Goal: Check status: Check status

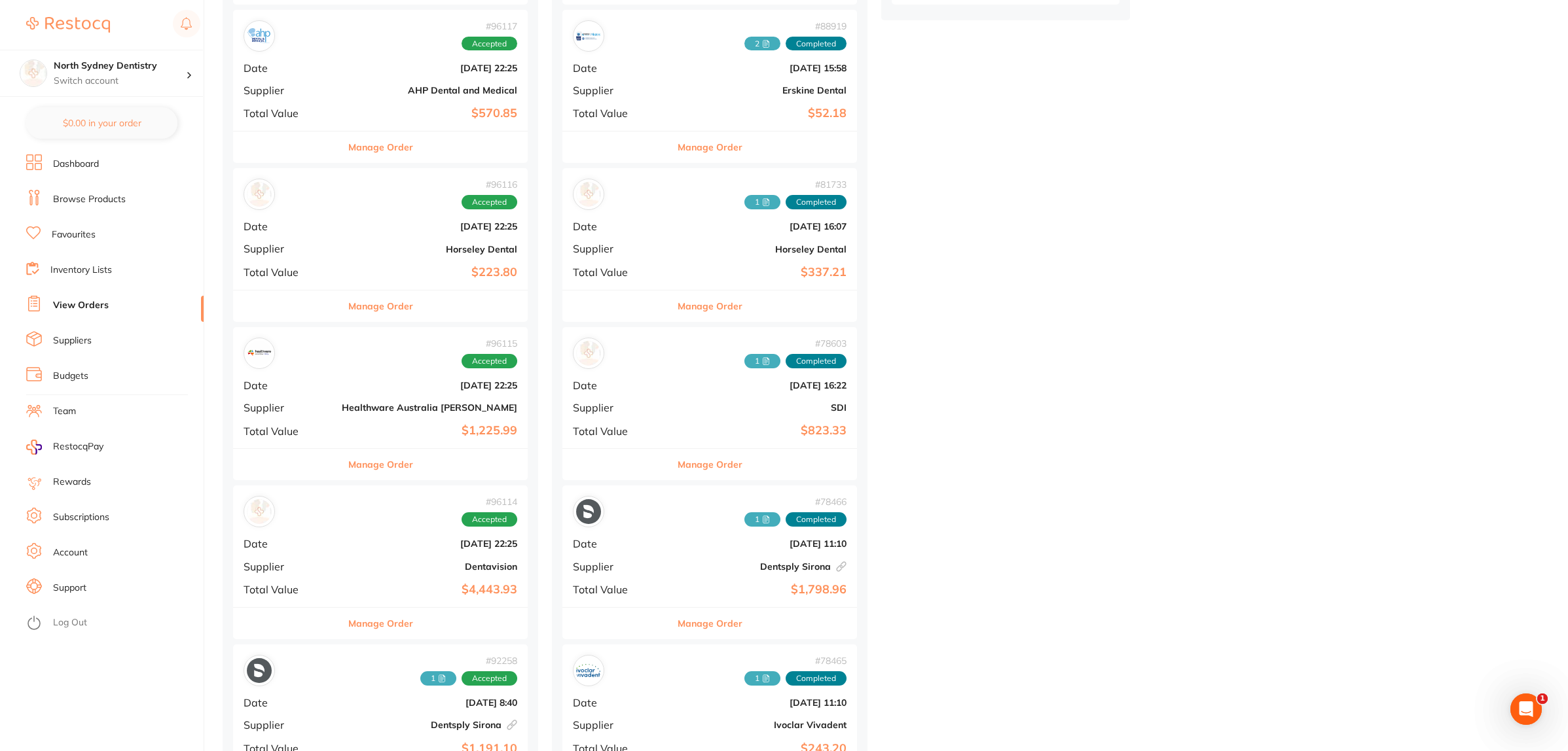
scroll to position [654, 0]
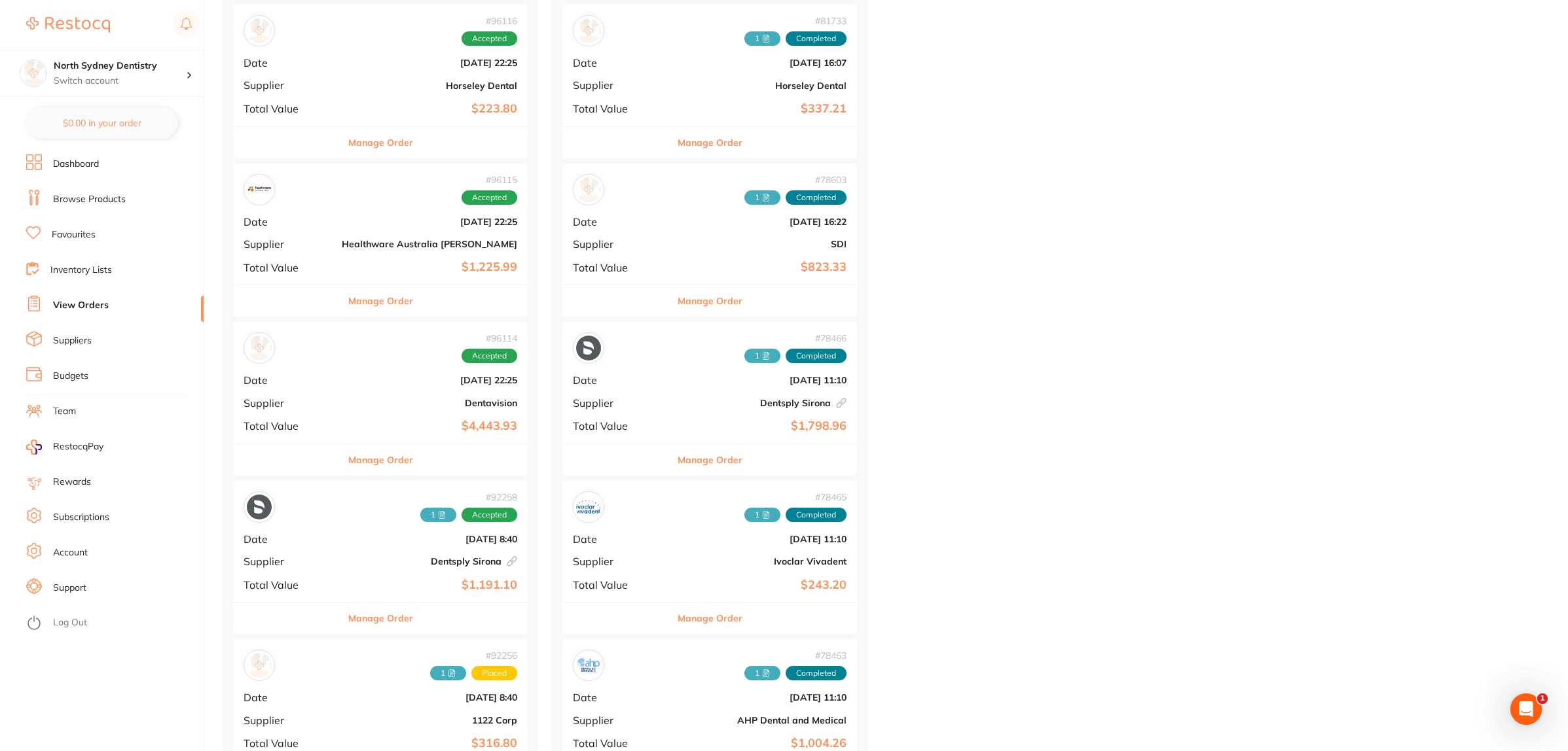
click at [341, 550] on div "# 92258 1 Accepted Date [DATE] 8:40 Supplier Dentsply Sirona This order has bee…" at bounding box center [380, 542] width 295 height 121
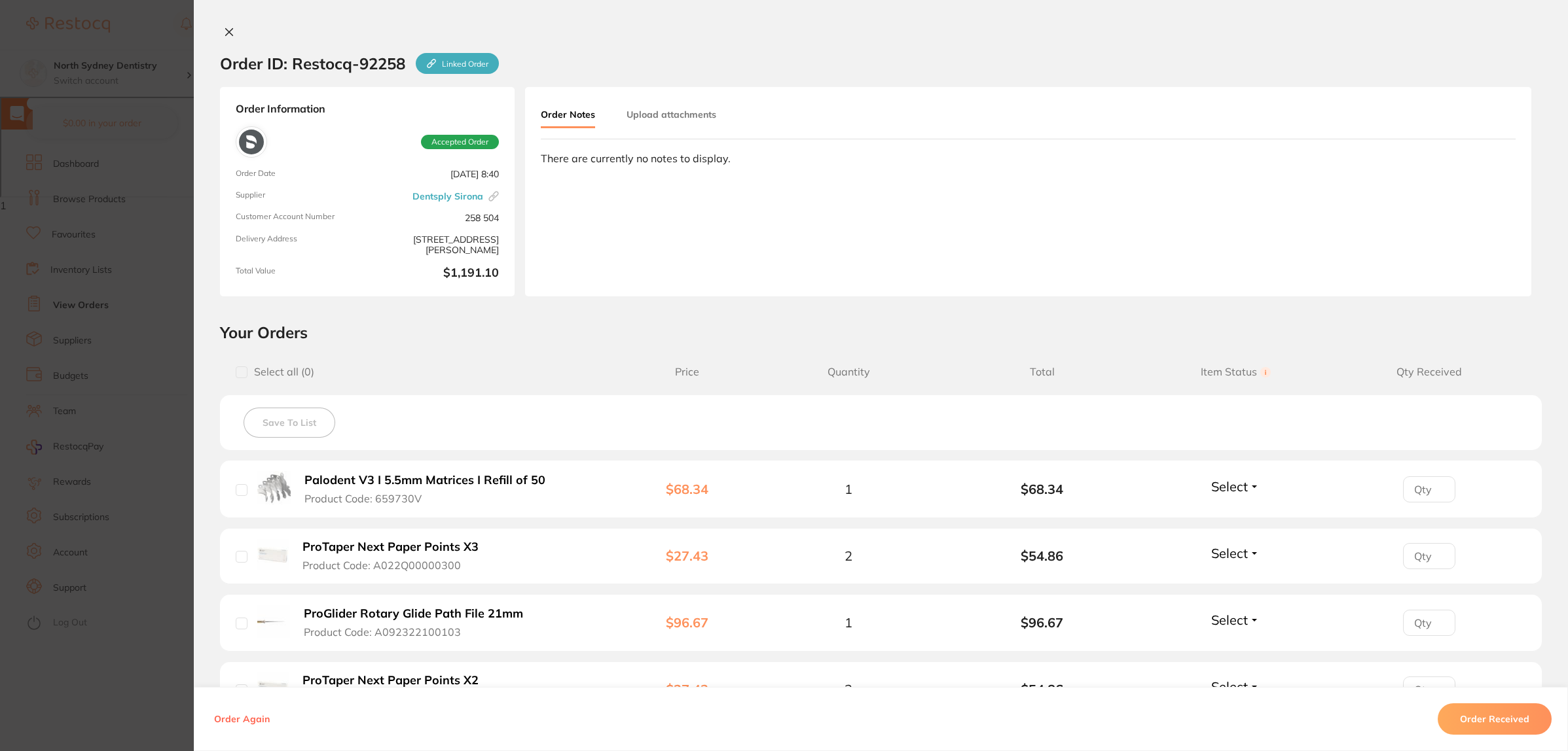
click at [109, 538] on section "Order ID: Restocq- 92258 Linked Order Order Information Accepted Order Order Da…" at bounding box center [784, 375] width 1568 height 751
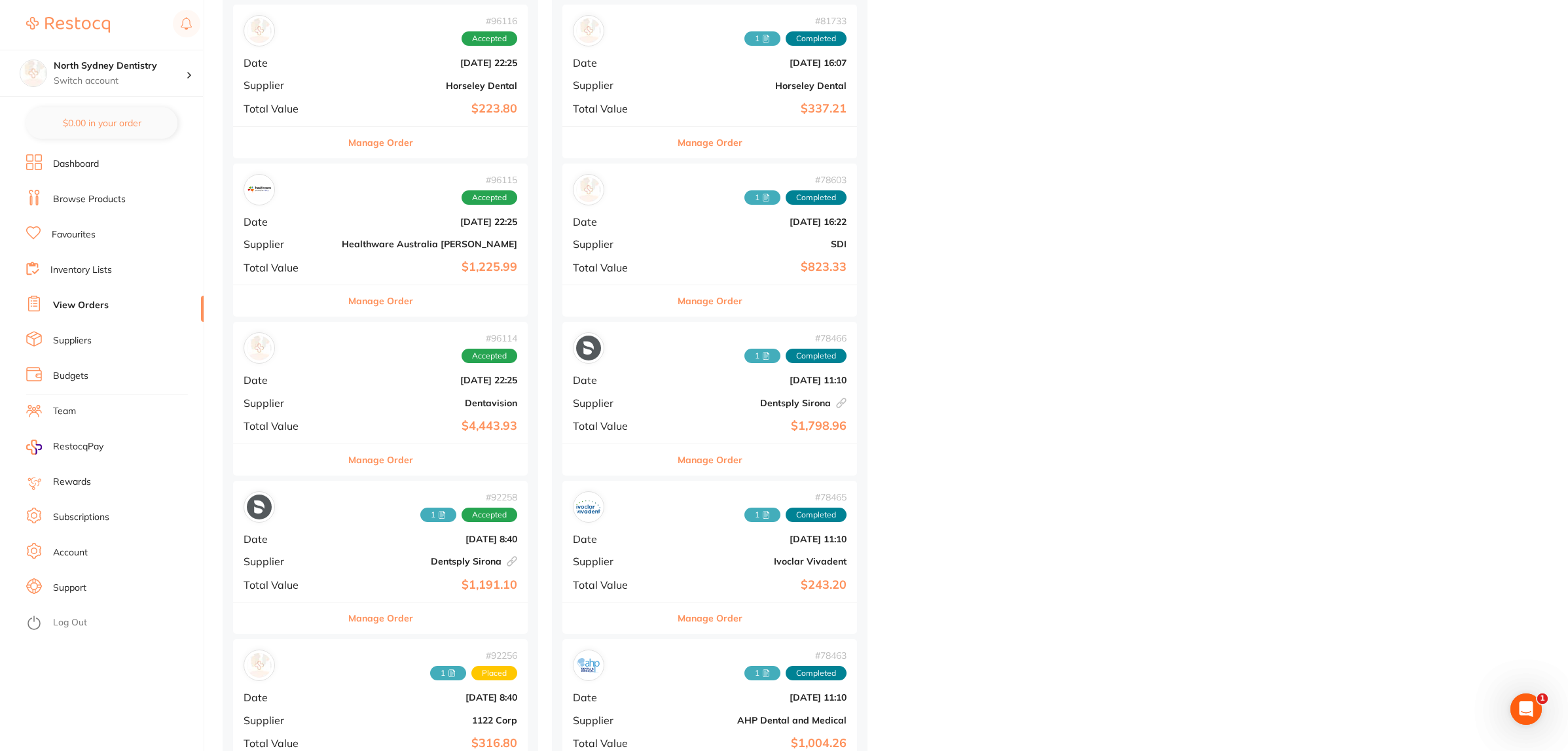
click at [337, 393] on div "# 96114 Accepted Date [DATE] 22:25 Supplier Dentavision Total Value $4,443.93" at bounding box center [380, 383] width 295 height 121
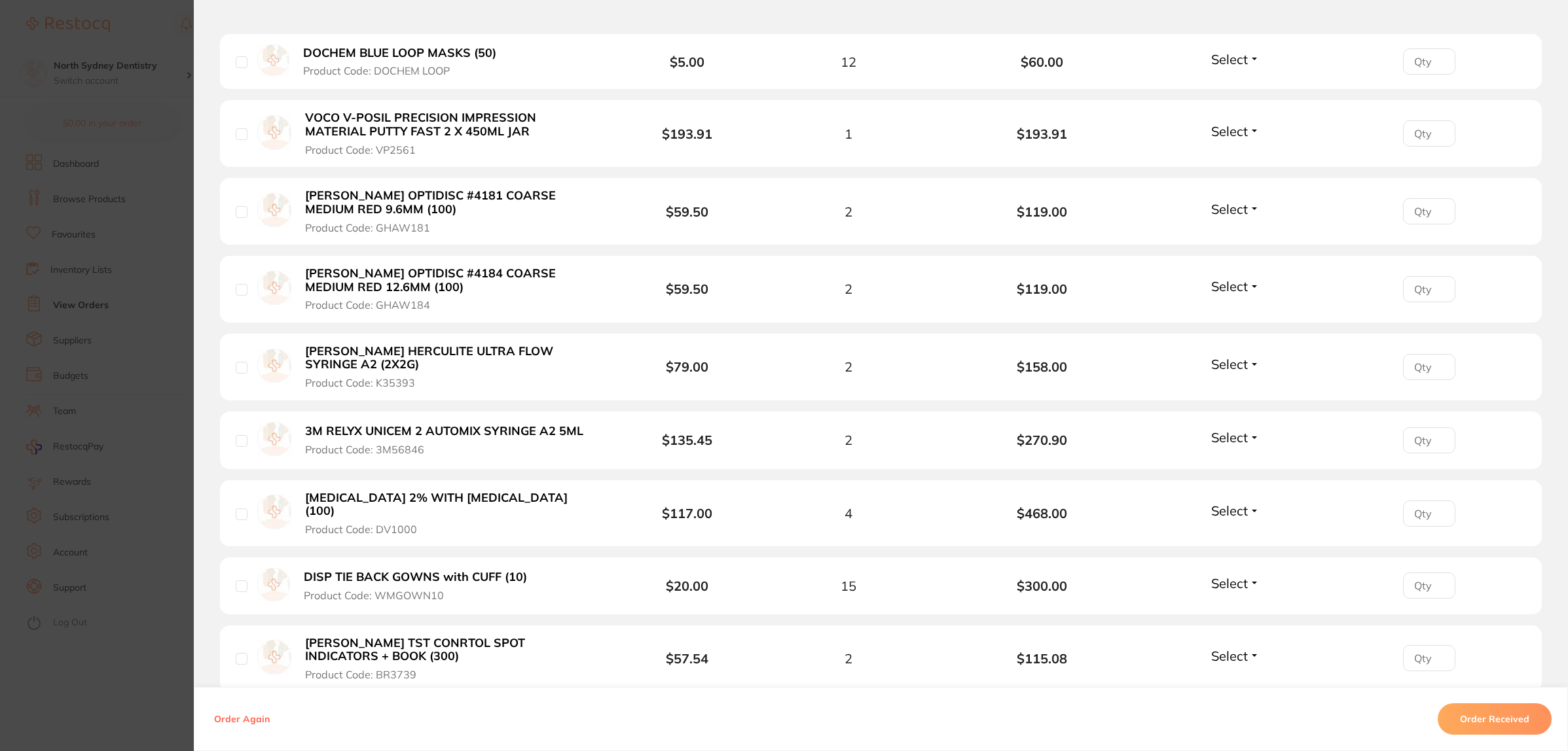
scroll to position [818, 0]
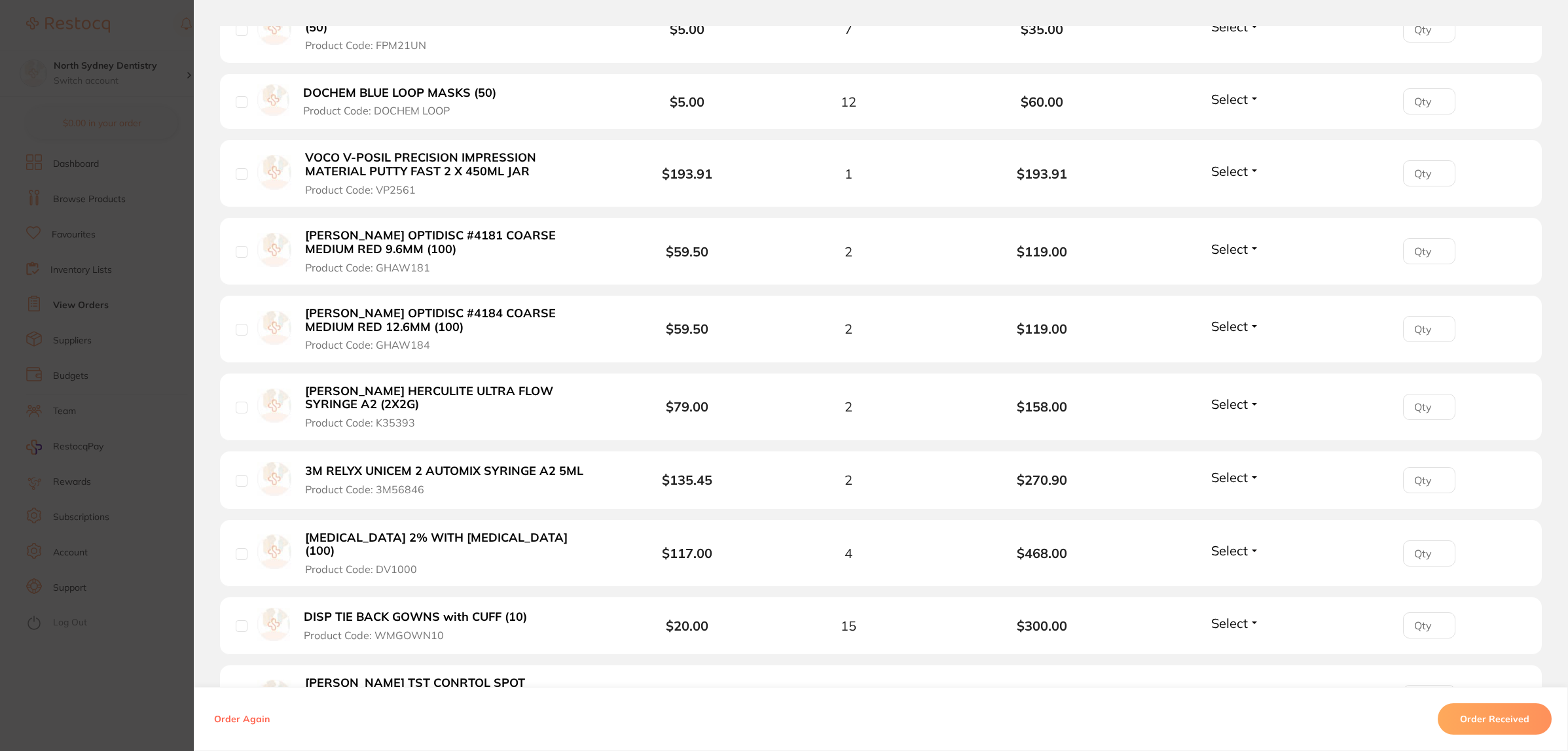
click at [70, 413] on section "Order ID: Restocq- 96114 Order Information Accepted Order Order Date [DATE] 22:…" at bounding box center [784, 375] width 1568 height 751
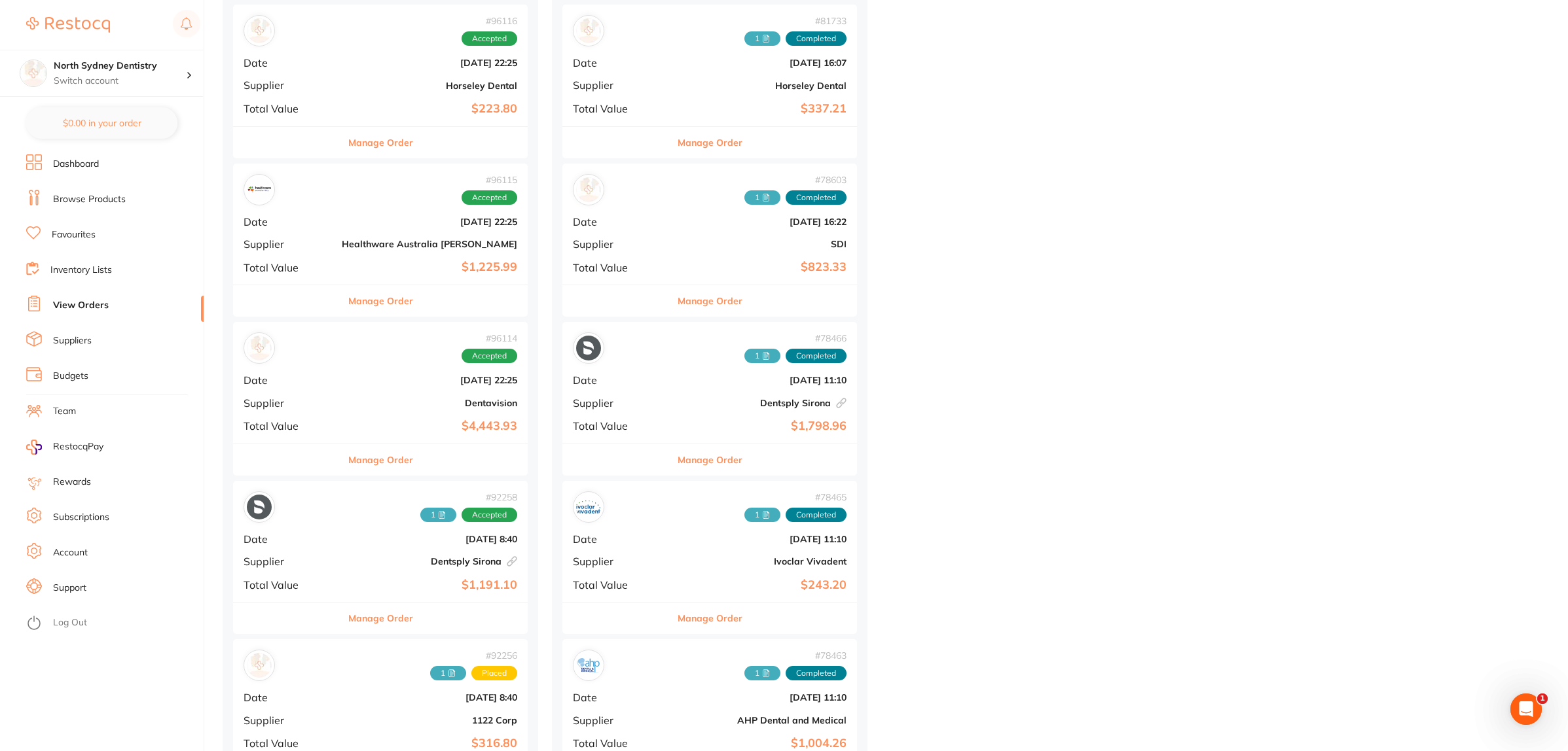
click at [334, 209] on div "# 96115 Accepted Date [DATE] 22:25 Supplier Healthware [GEOGRAPHIC_DATA] [PERSO…" at bounding box center [380, 224] width 295 height 121
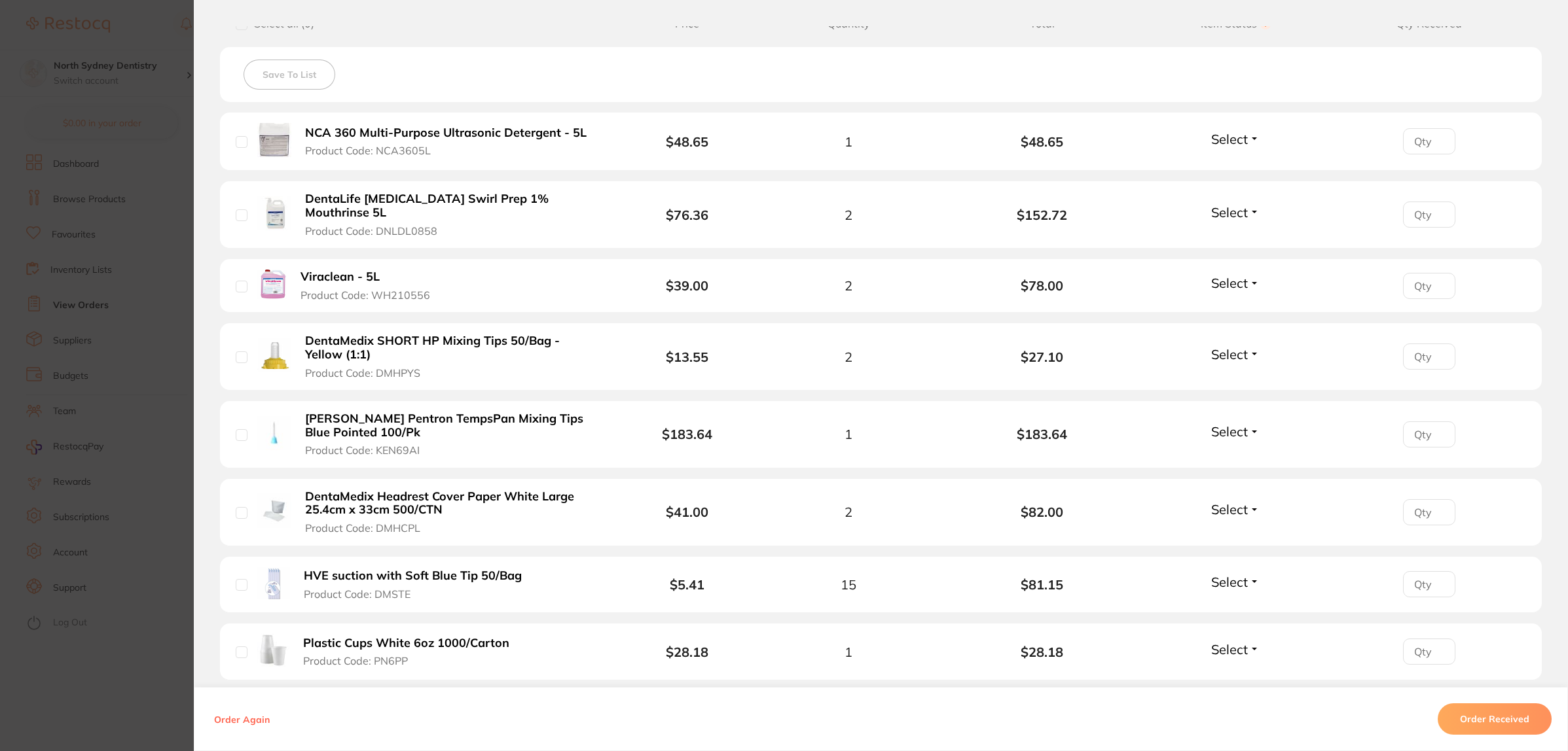
scroll to position [327, 0]
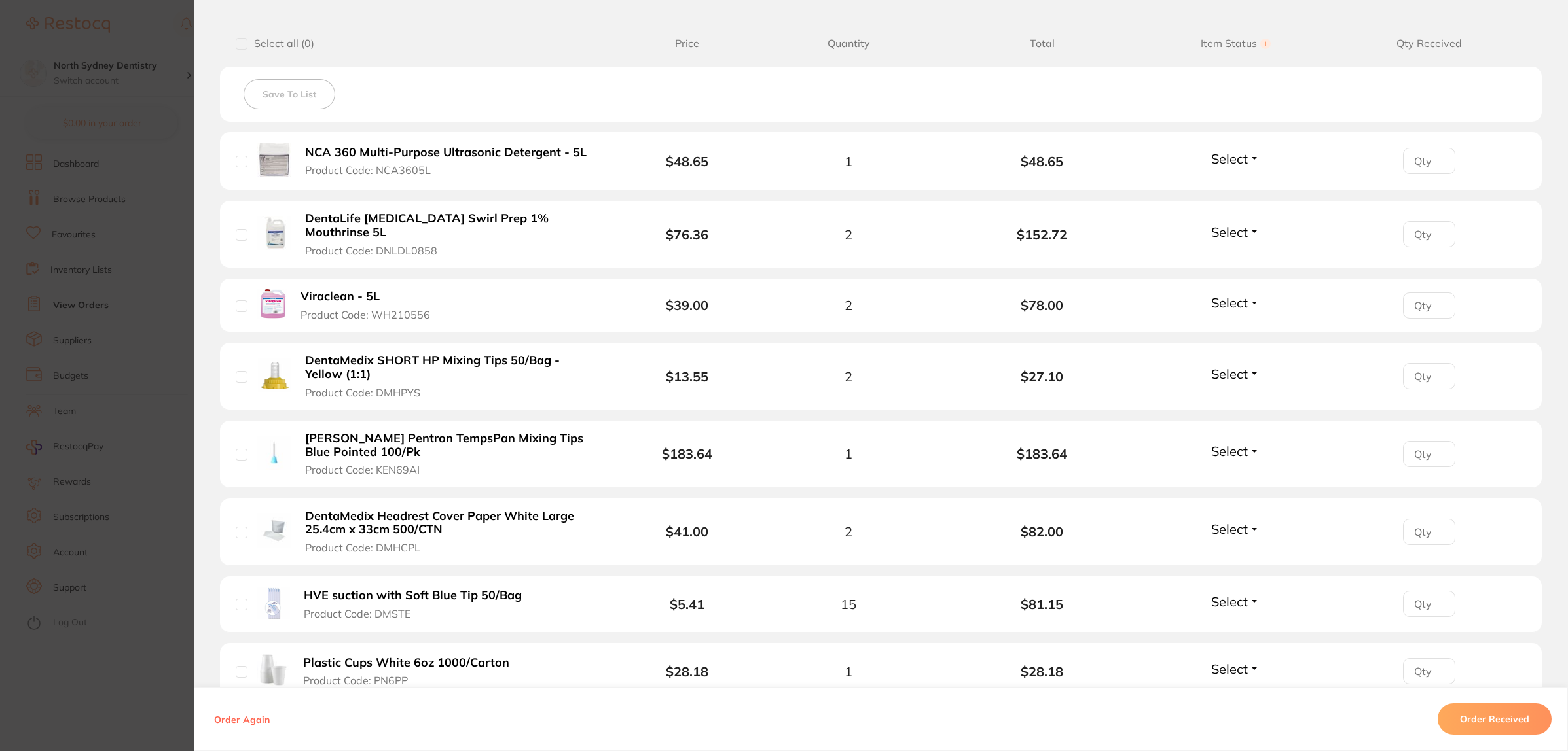
click at [99, 348] on section "Order ID: Restocq- 96115 Order Information Accepted Order Order Date [DATE] 22:…" at bounding box center [784, 375] width 1568 height 751
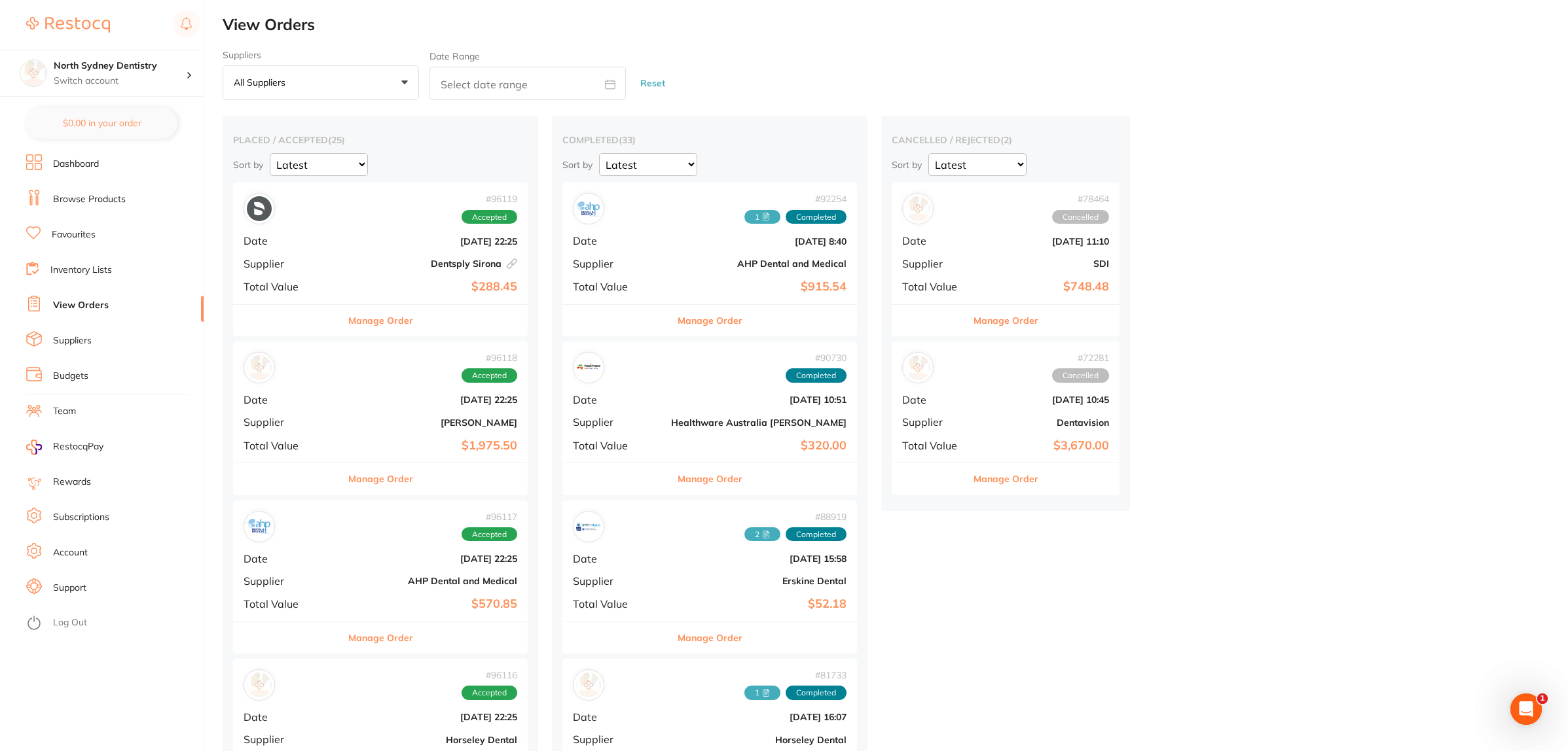
click at [348, 250] on div "# 96119 Accepted Date [DATE] 22:25 Supplier Dentsply Sirona This order has been…" at bounding box center [380, 243] width 295 height 121
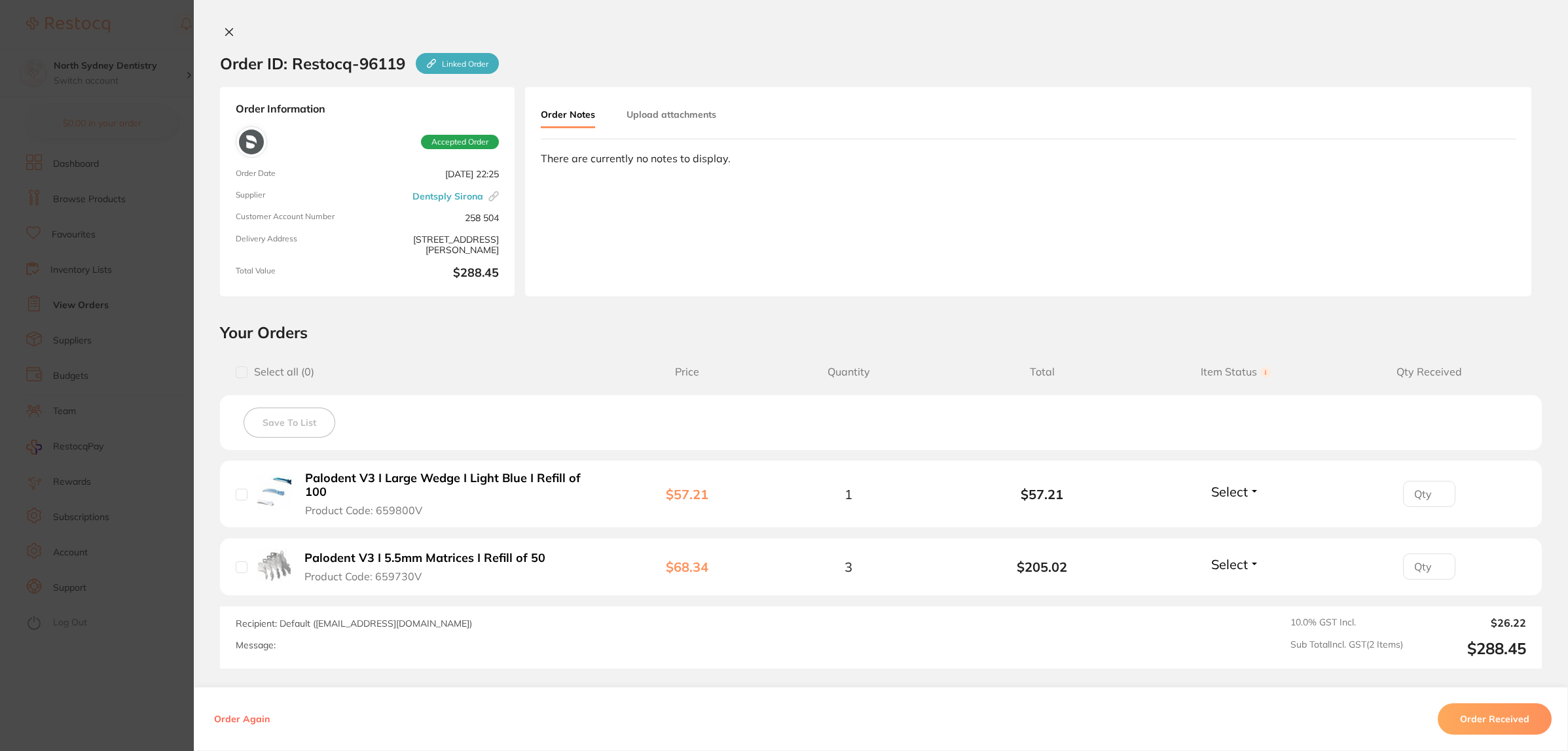
click at [148, 432] on section "Order ID: Restocq- 96119 Linked Order Order Information Accepted Order Order Da…" at bounding box center [784, 375] width 1568 height 751
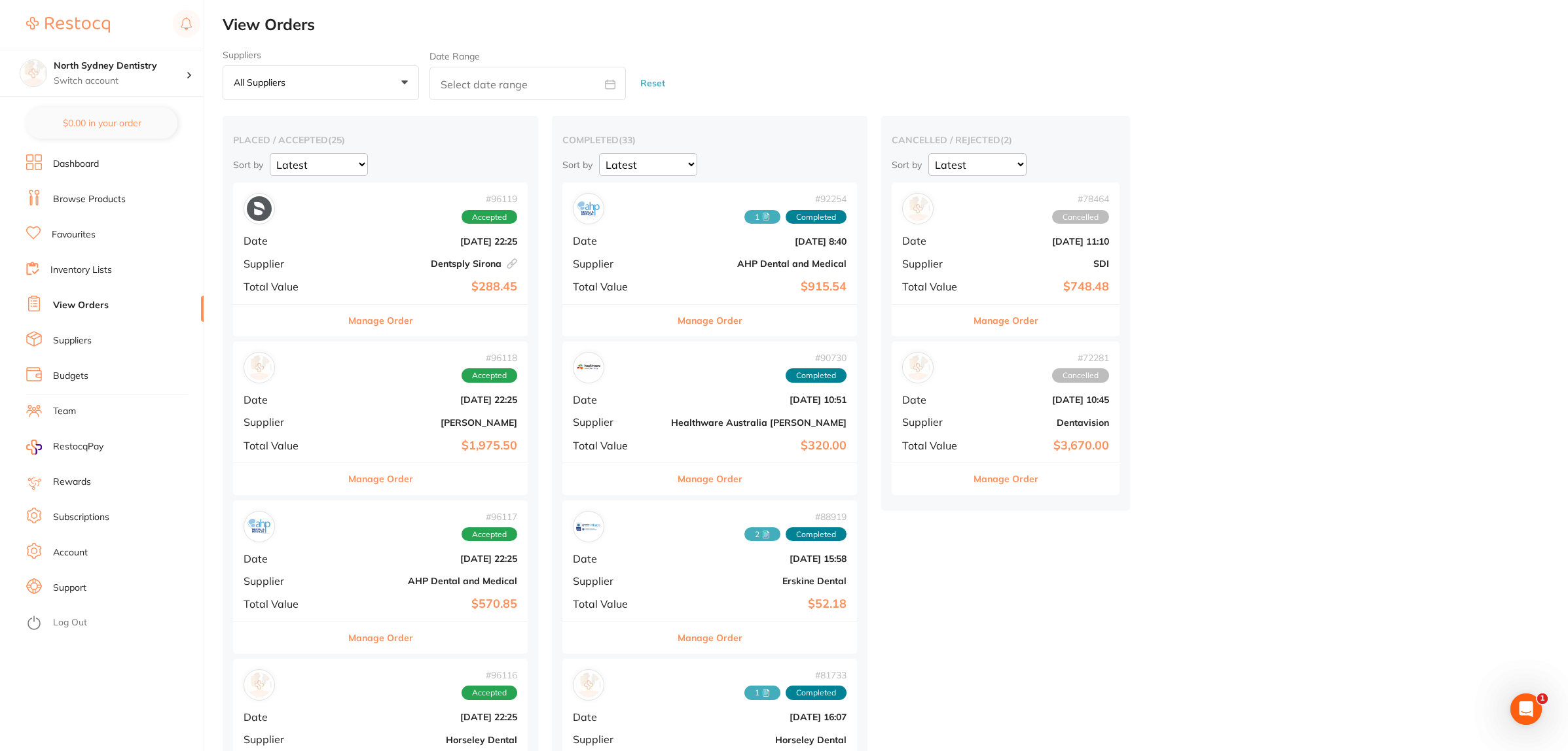
click at [351, 373] on div "# 96118 Accepted" at bounding box center [380, 368] width 273 height 31
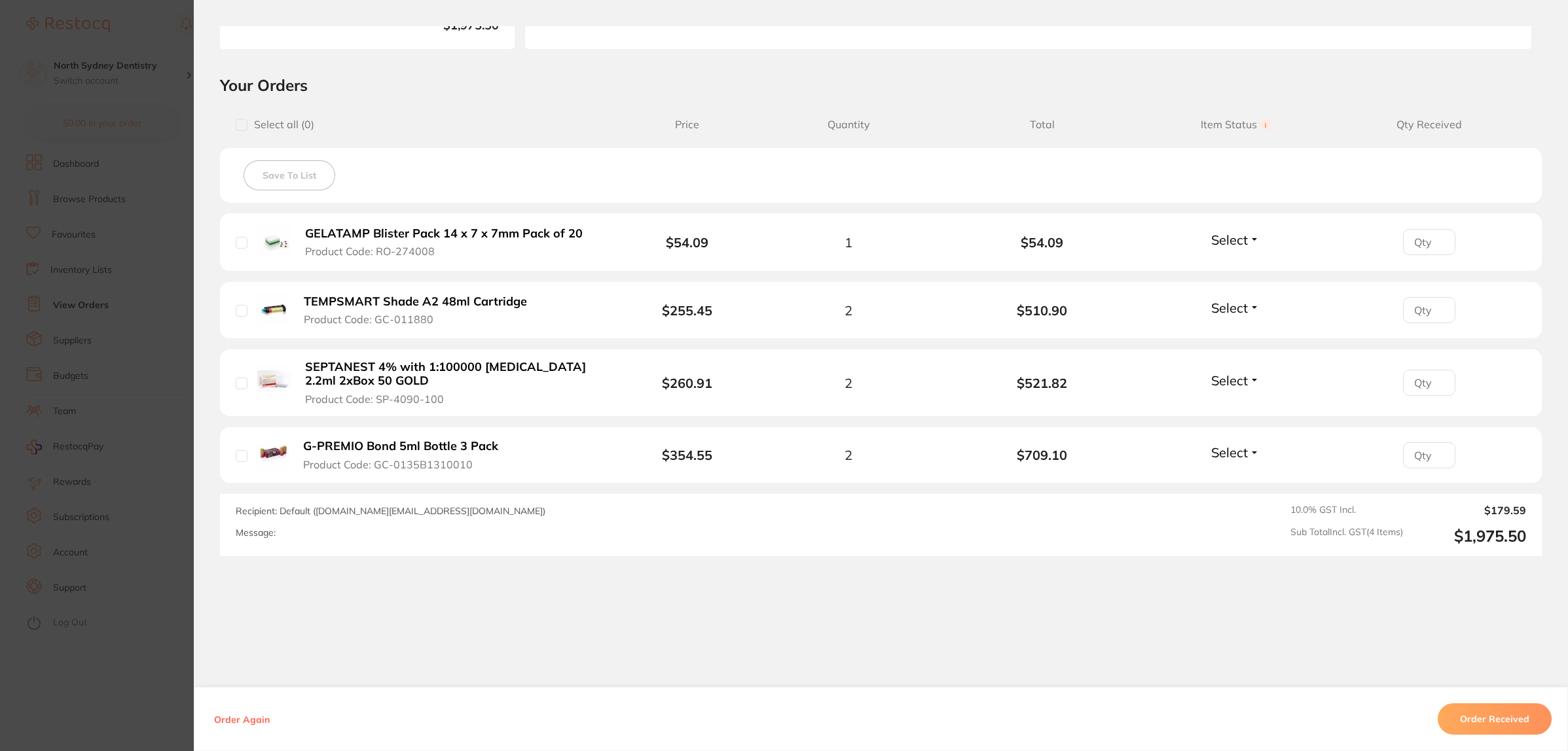
click at [128, 424] on section "Order ID: Restocq- 96118 Order Information Accepted Order Order Date [DATE] 22:…" at bounding box center [784, 375] width 1568 height 751
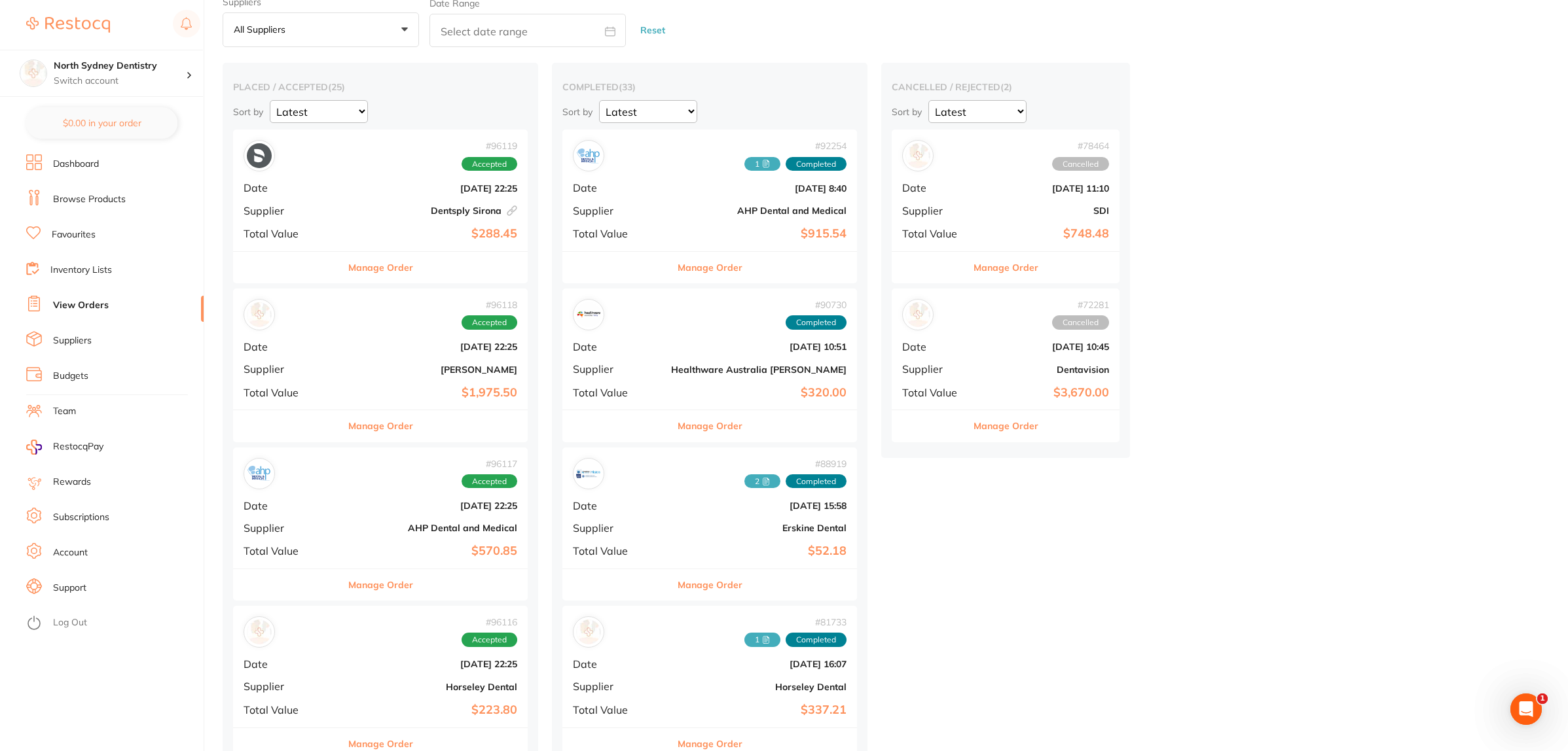
scroll to position [164, 0]
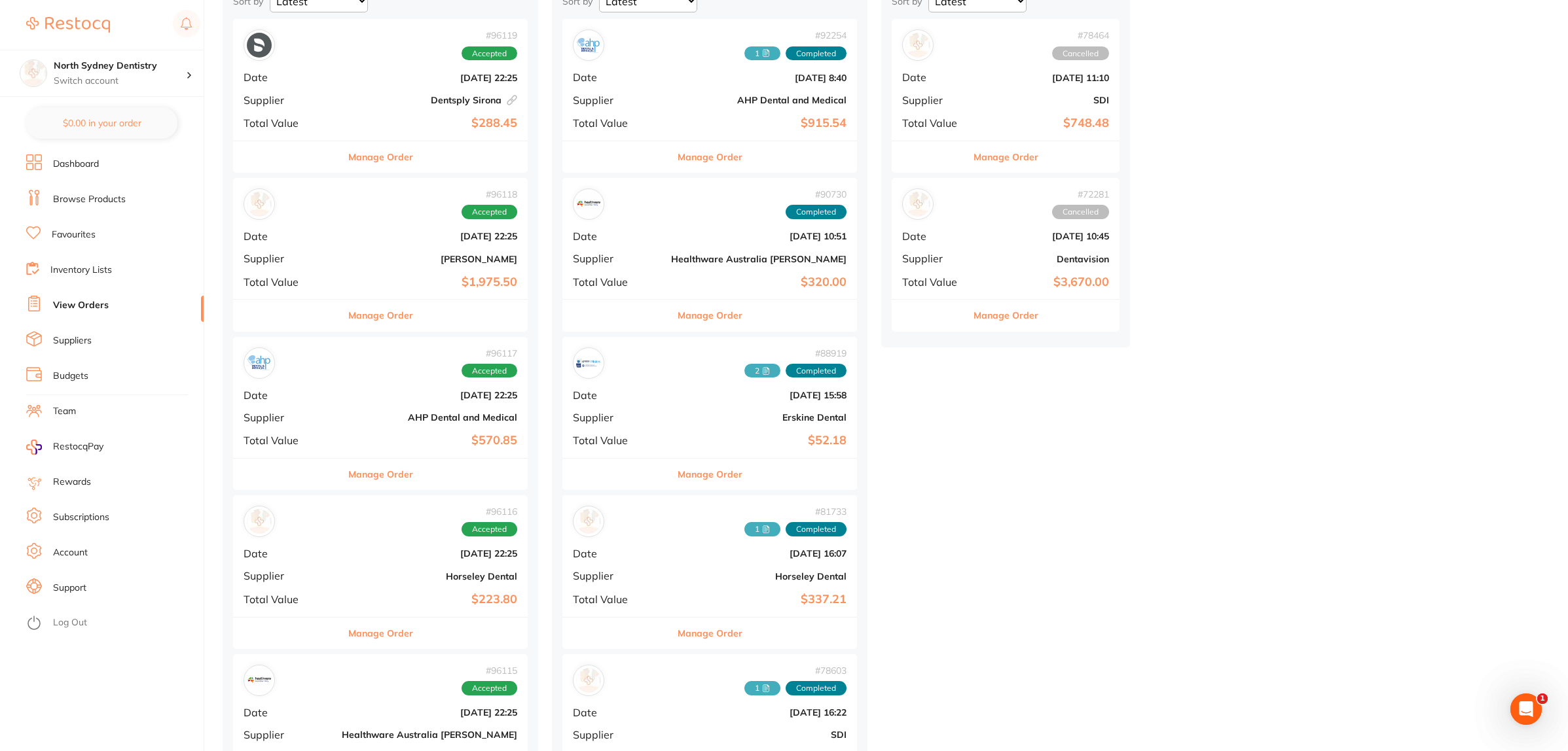
click at [364, 406] on div "# 96117 Accepted Date [DATE] 22:25 Supplier AHP Dental and Medical Total Value …" at bounding box center [380, 397] width 295 height 121
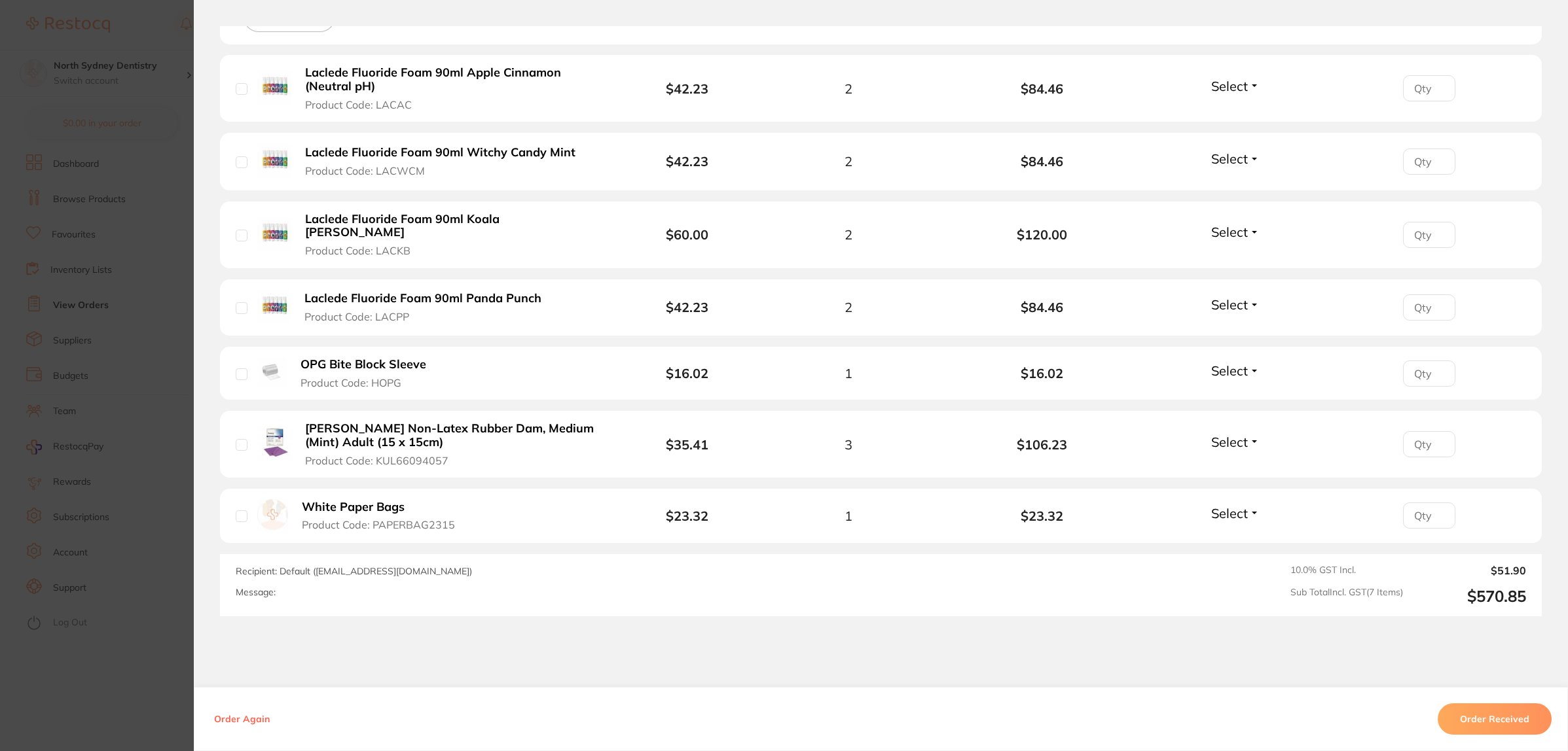
scroll to position [409, 0]
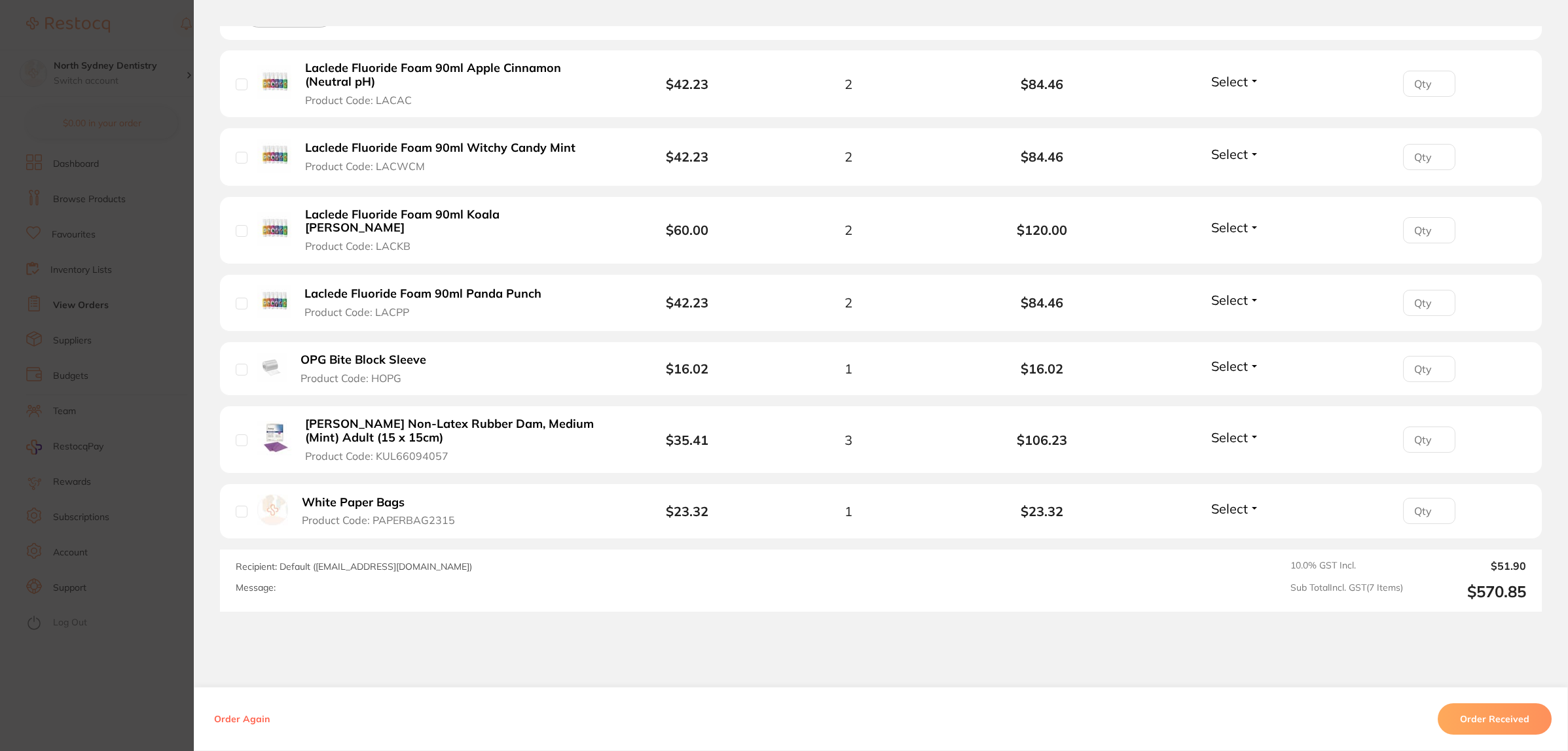
click at [83, 360] on section "Order ID: Restocq- 96117 Order Information Accepted Order Order Date [DATE] 22:…" at bounding box center [784, 375] width 1568 height 751
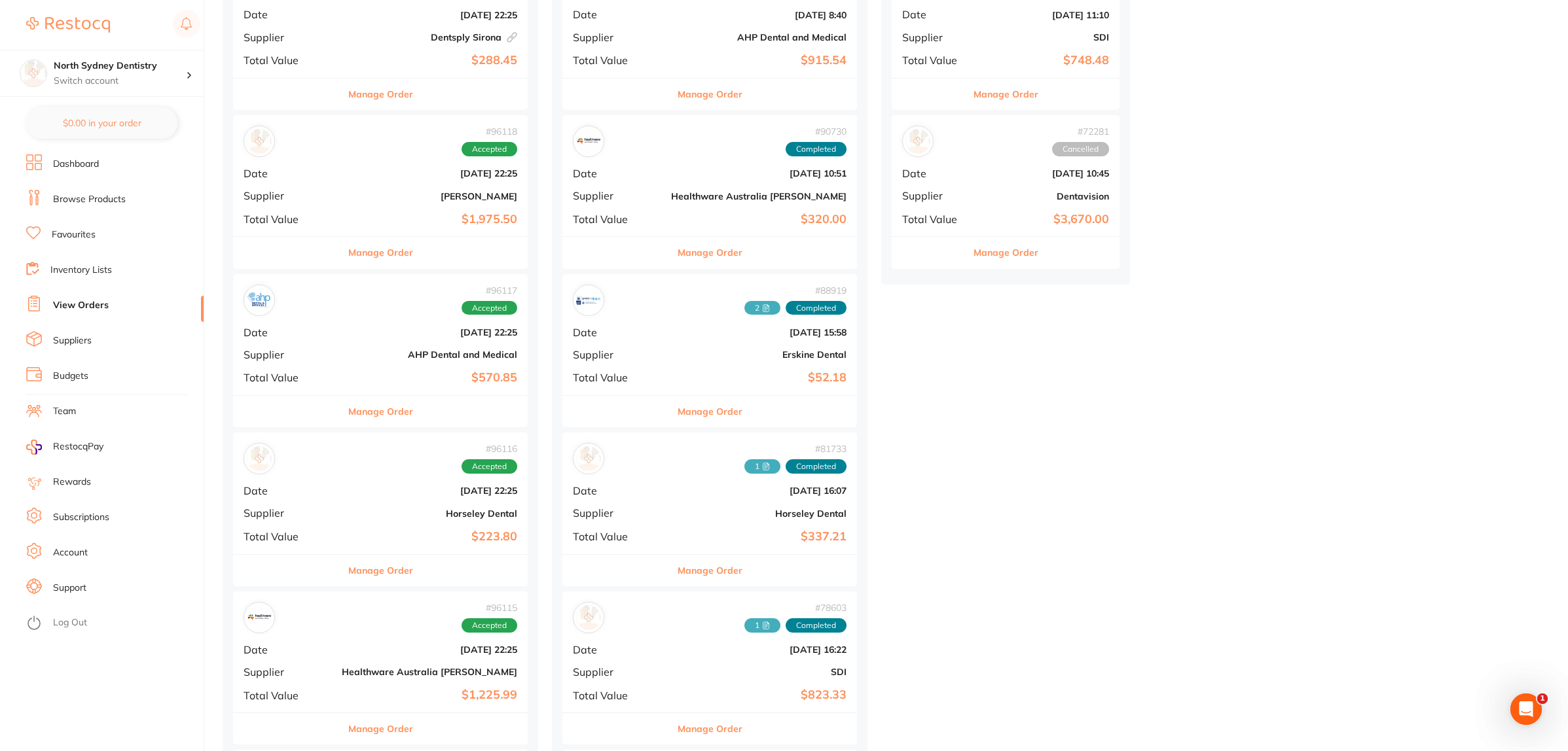
scroll to position [327, 0]
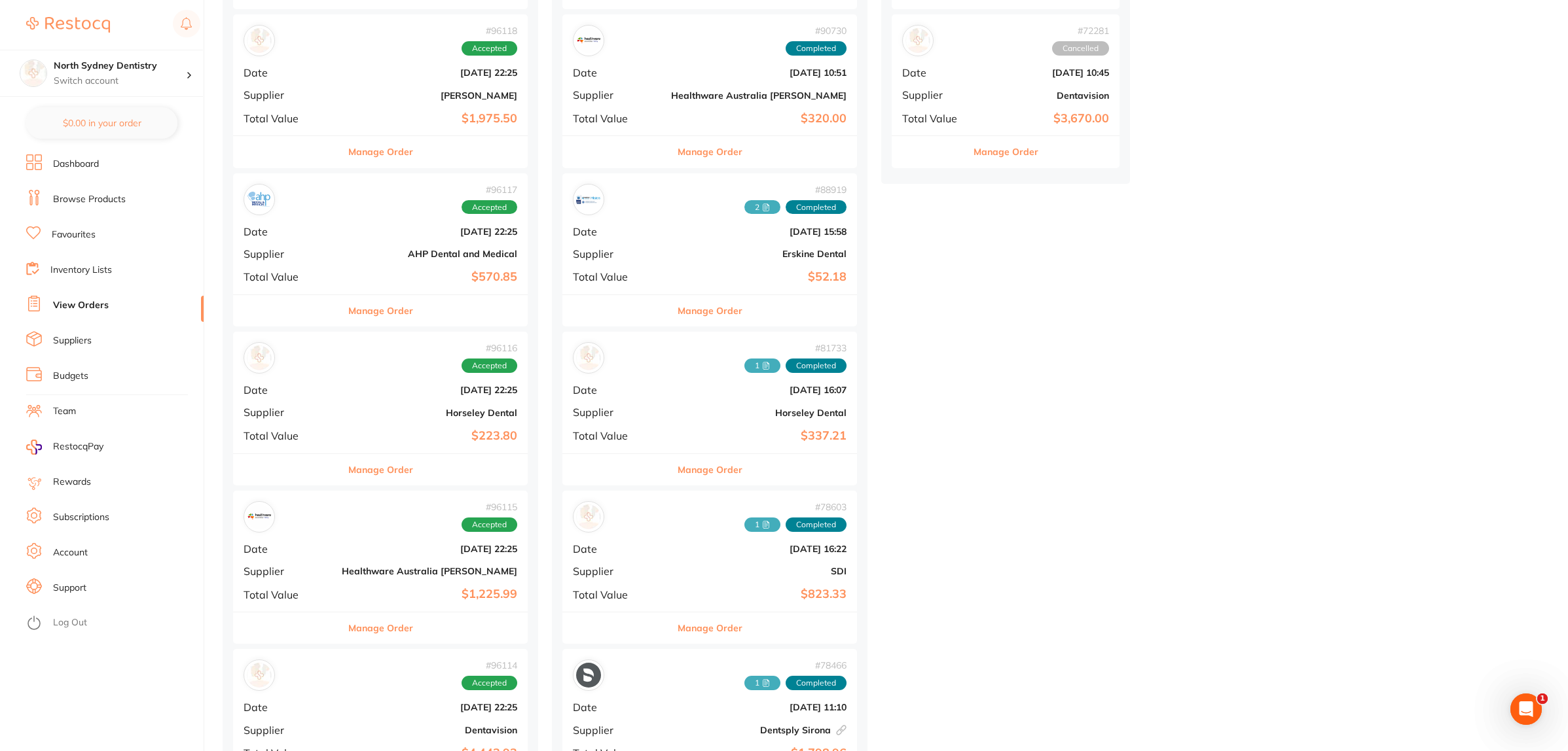
click at [307, 407] on span "Supplier" at bounding box center [287, 412] width 88 height 12
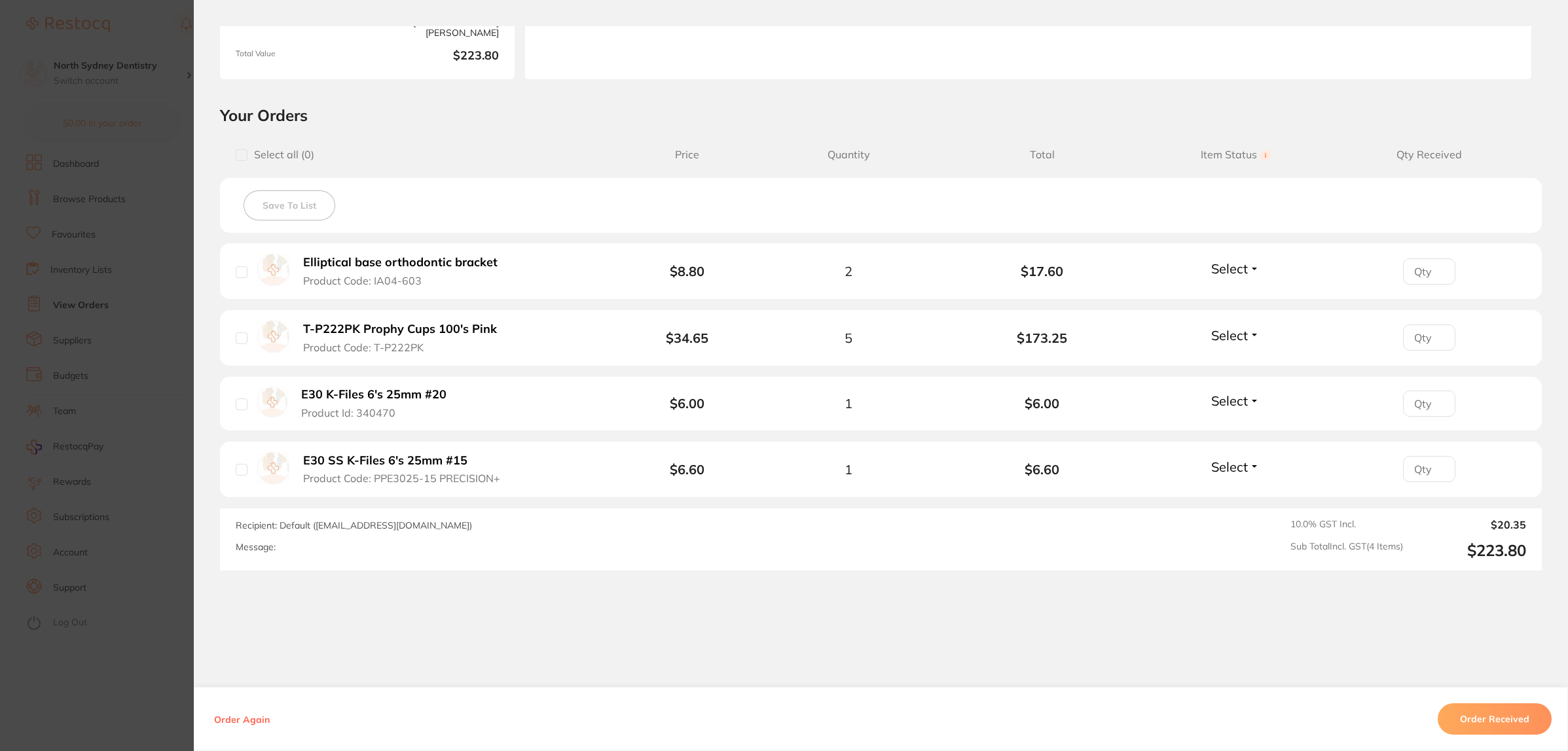
scroll to position [231, 0]
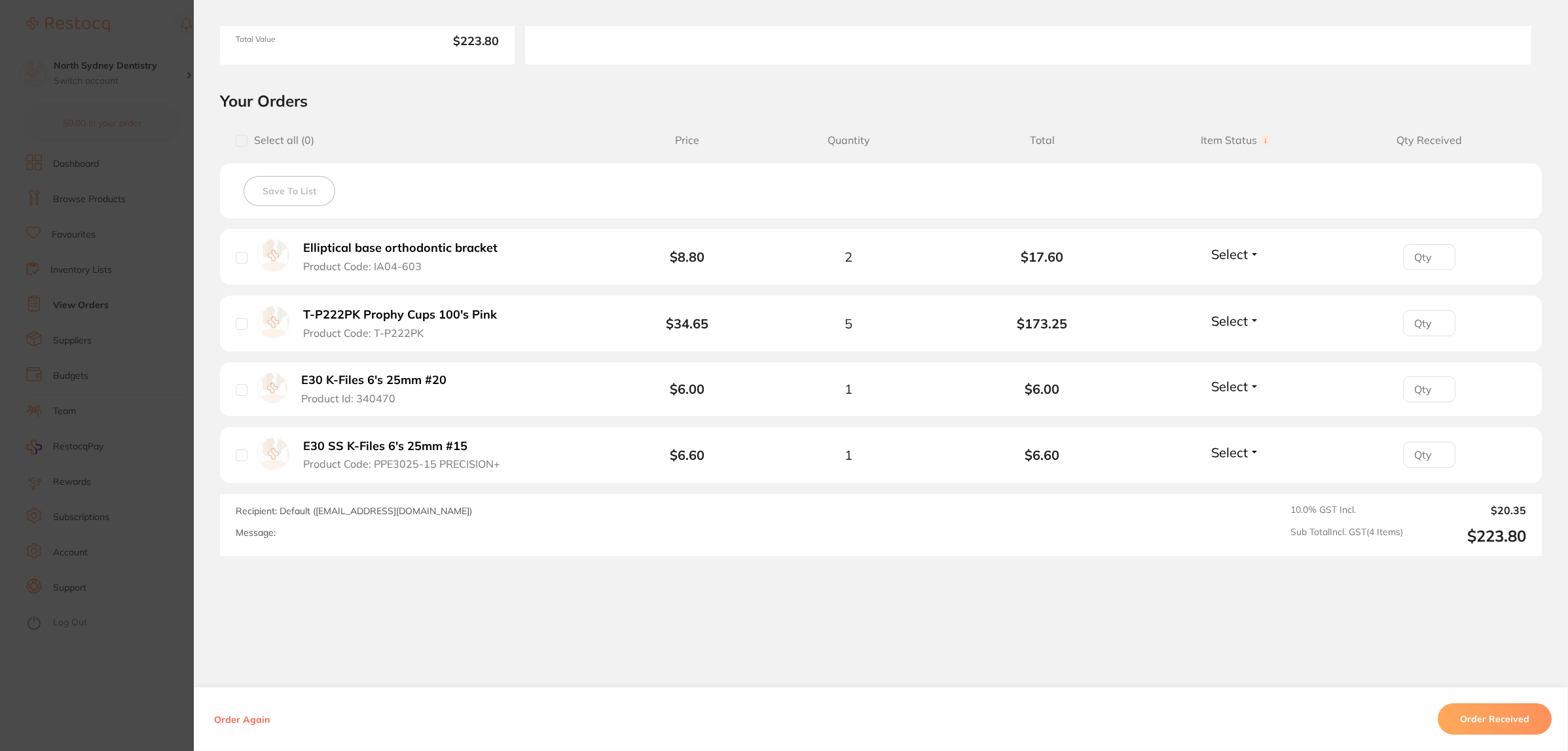
click at [99, 393] on section "Order ID: Restocq- 96116 Order Information Accepted Order Order Date [DATE] 22:…" at bounding box center [784, 375] width 1568 height 751
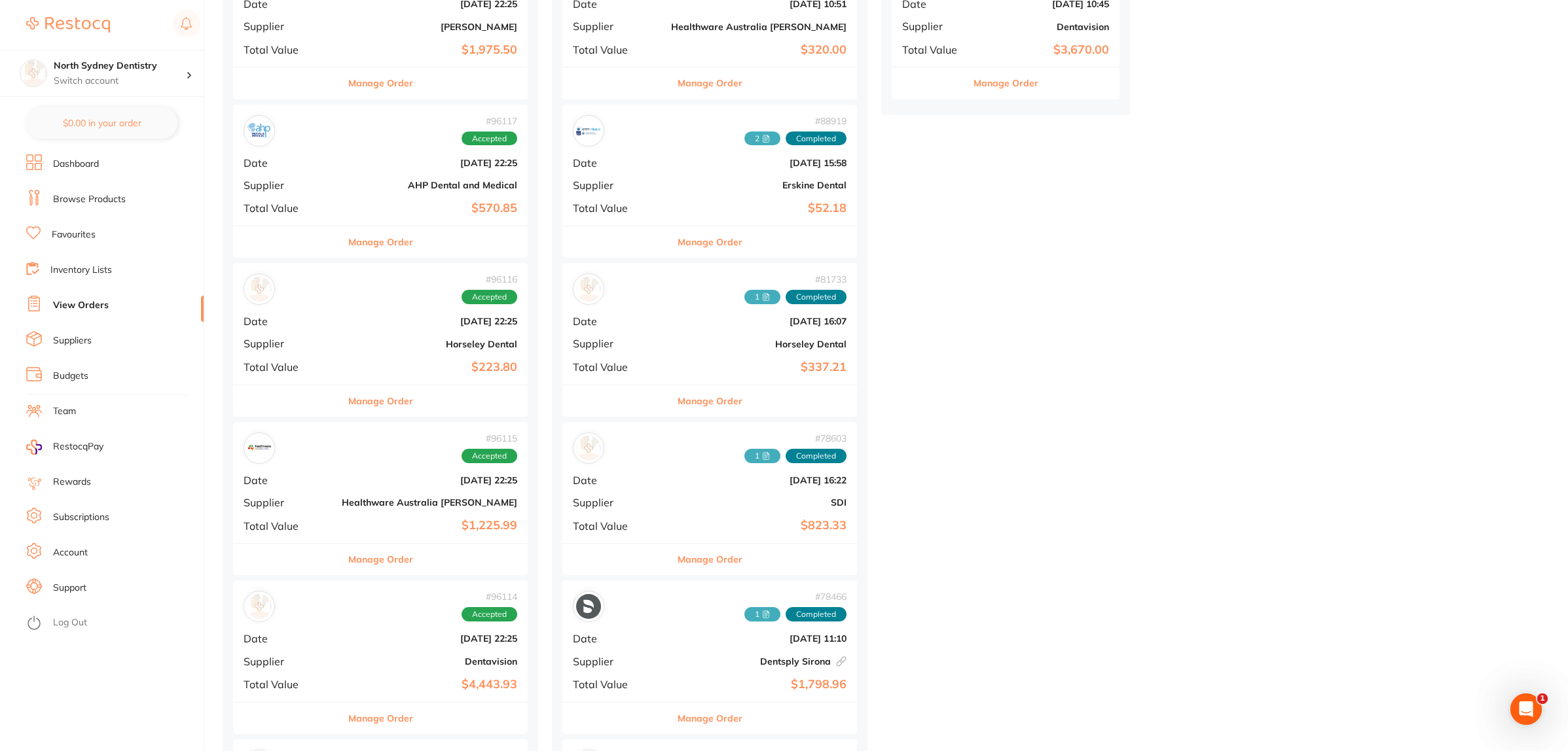
scroll to position [491, 0]
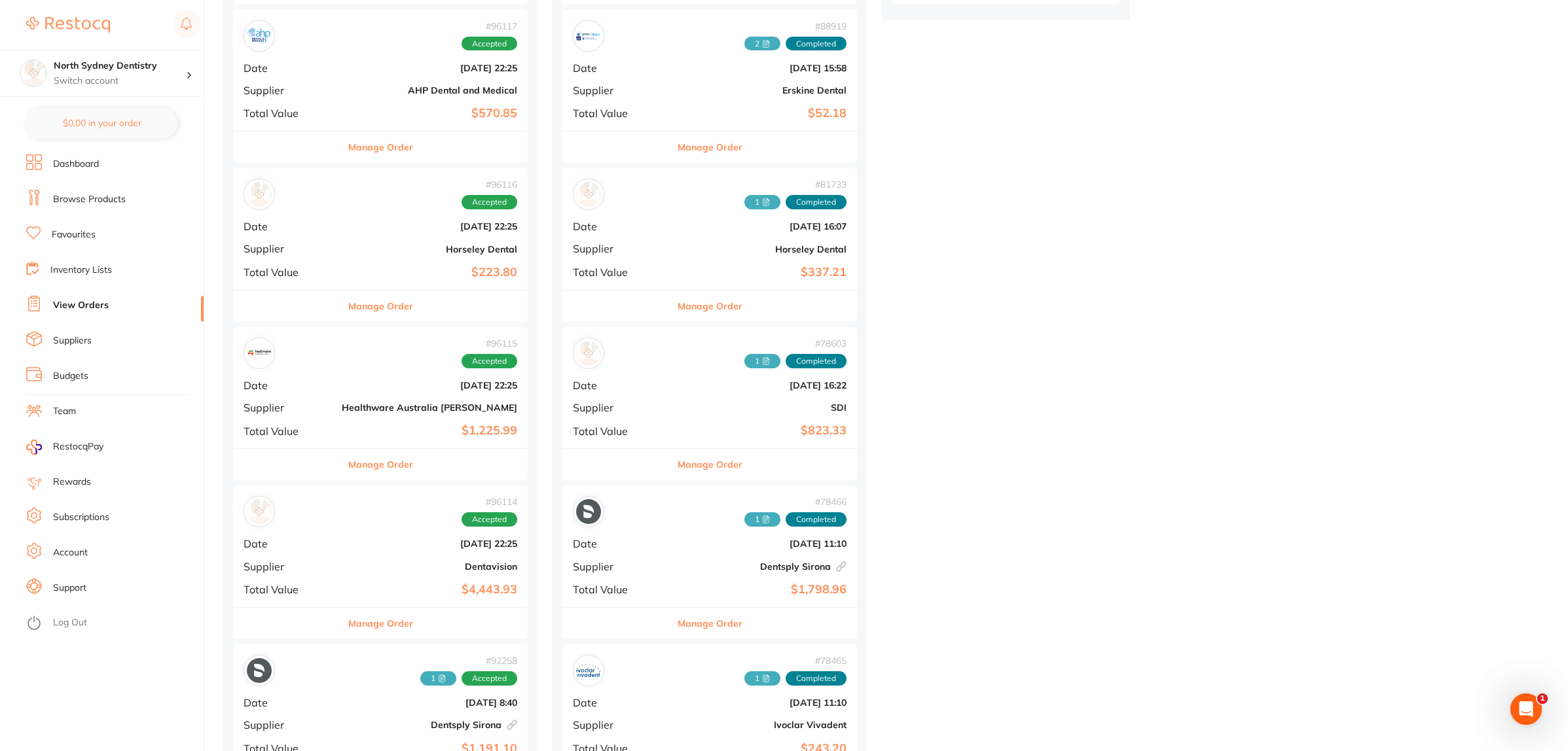
click at [342, 423] on div "# 96115 Accepted Date [DATE] 22:25 Supplier Healthware [GEOGRAPHIC_DATA] [PERSO…" at bounding box center [380, 388] width 295 height 121
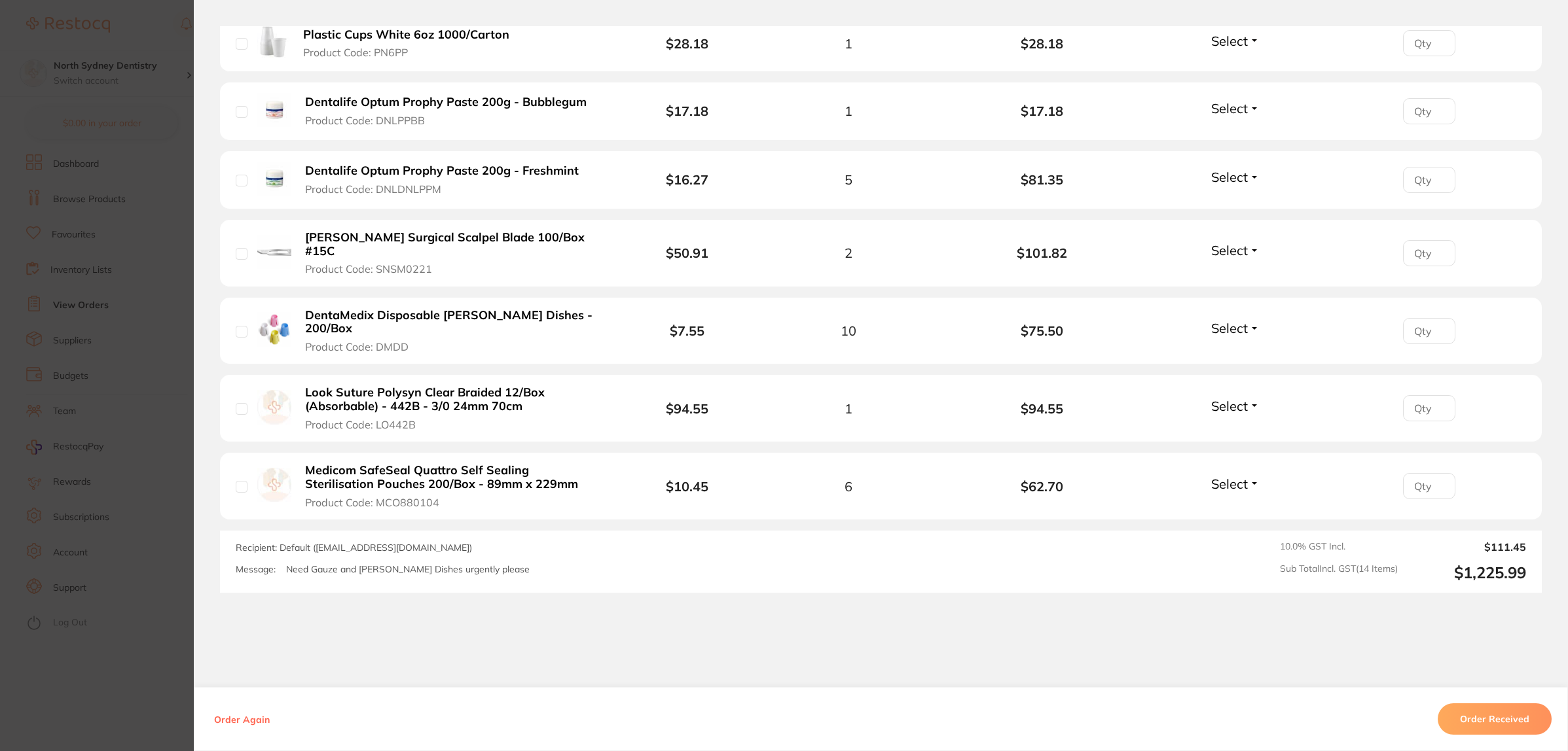
scroll to position [981, 0]
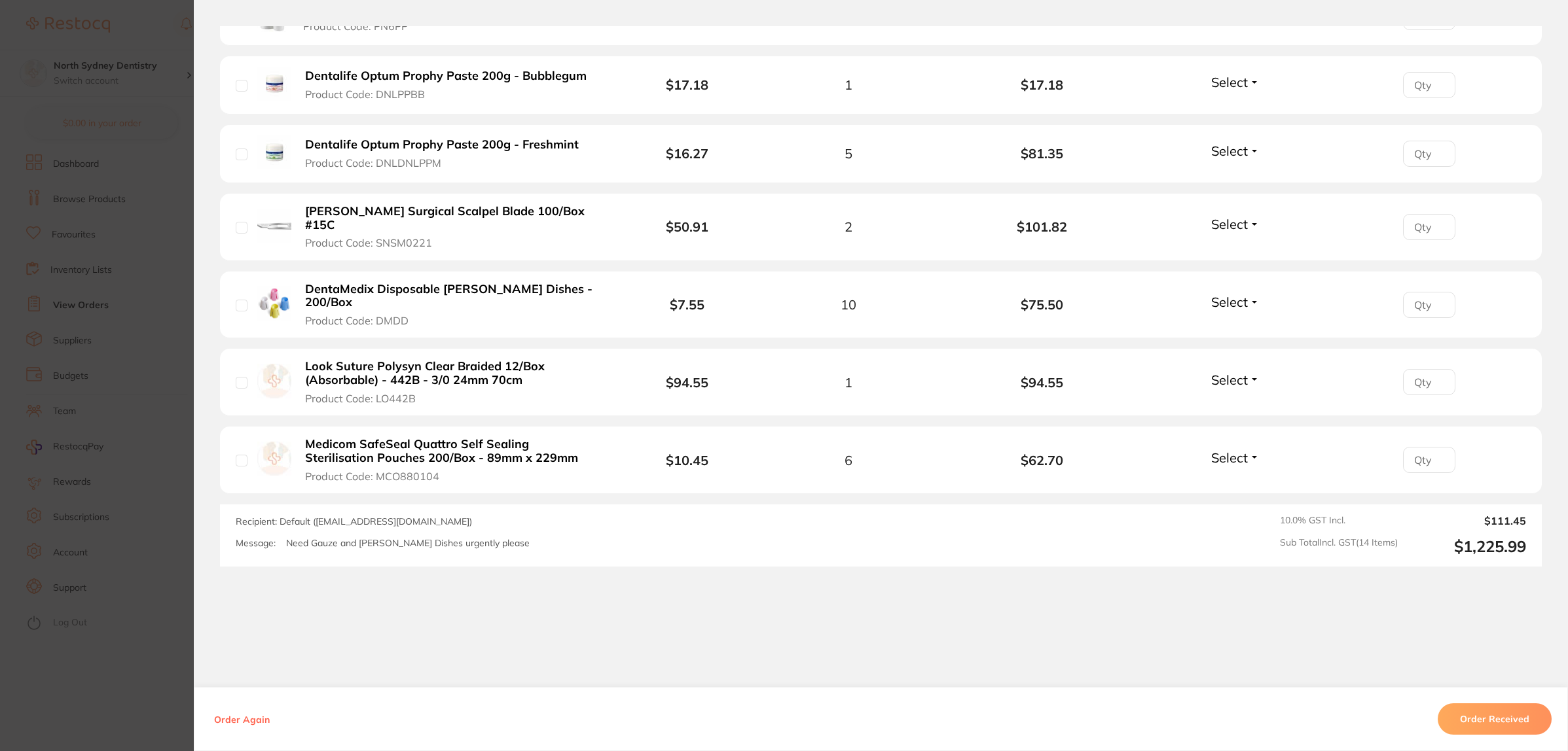
click at [119, 399] on section "Order ID: Restocq- 96115 Order Information Accepted Order Order Date [DATE] 22:…" at bounding box center [784, 375] width 1568 height 751
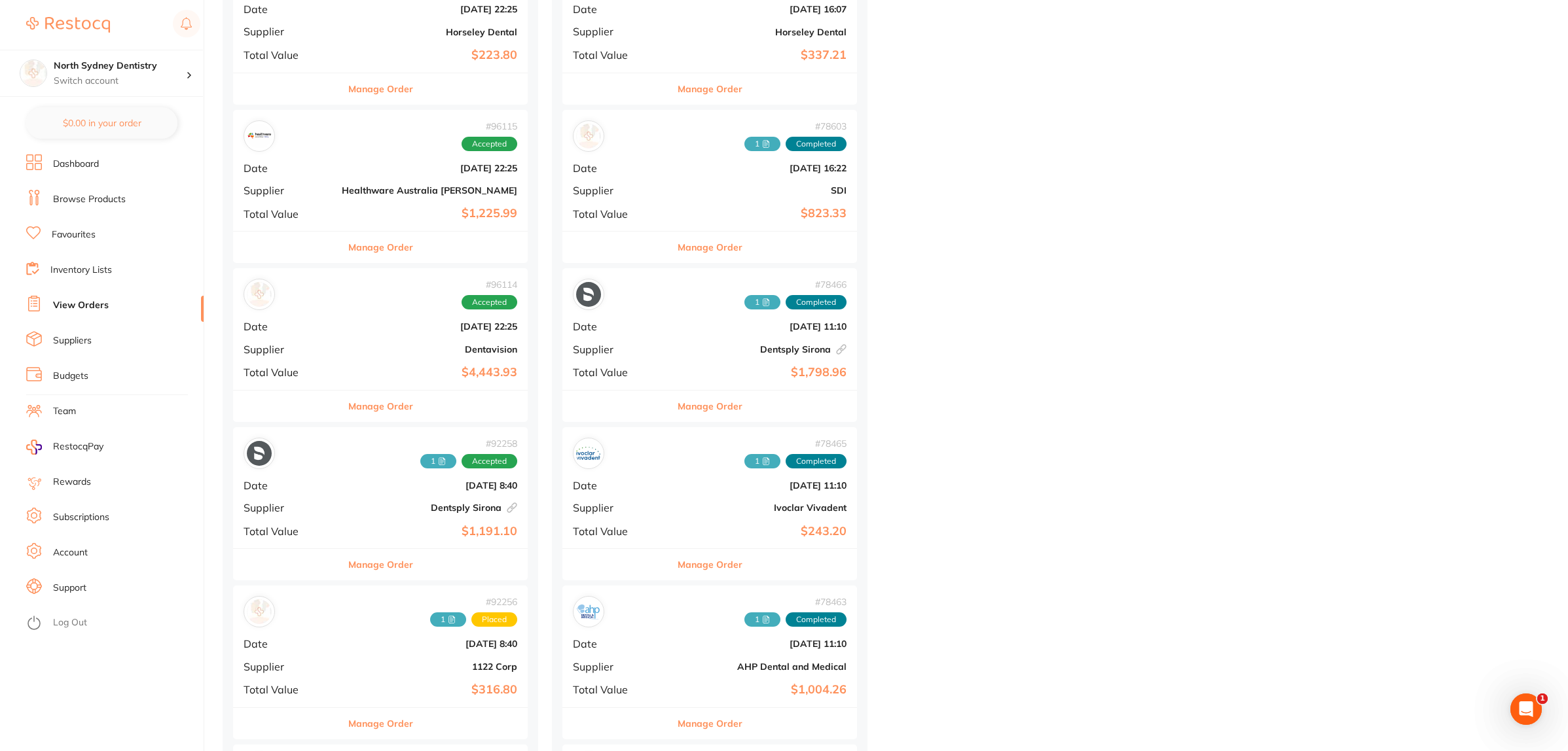
scroll to position [736, 0]
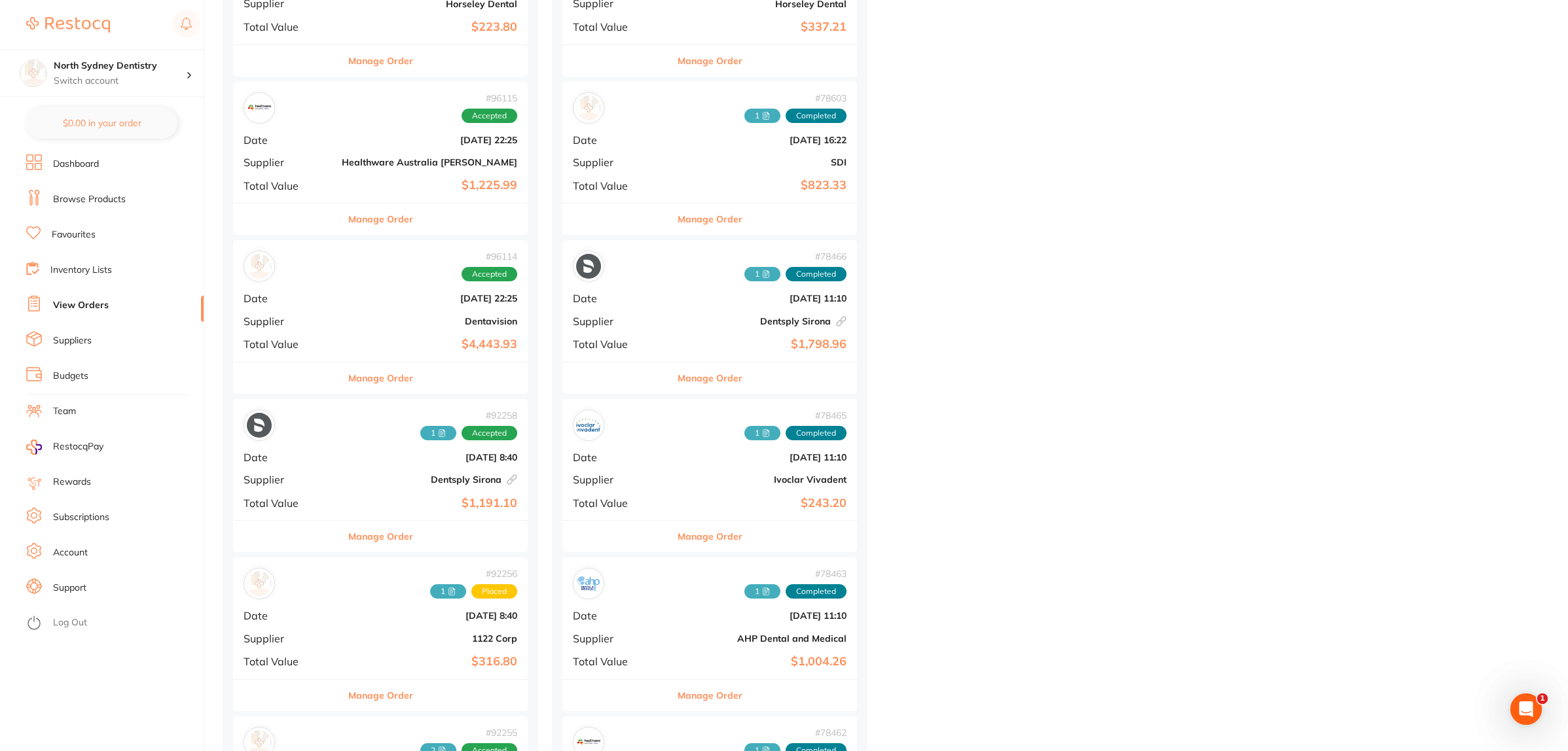
click at [357, 472] on div "# 92258 1 Accepted Date [DATE] 8:40 Supplier Dentsply Sirona This order has bee…" at bounding box center [380, 460] width 295 height 121
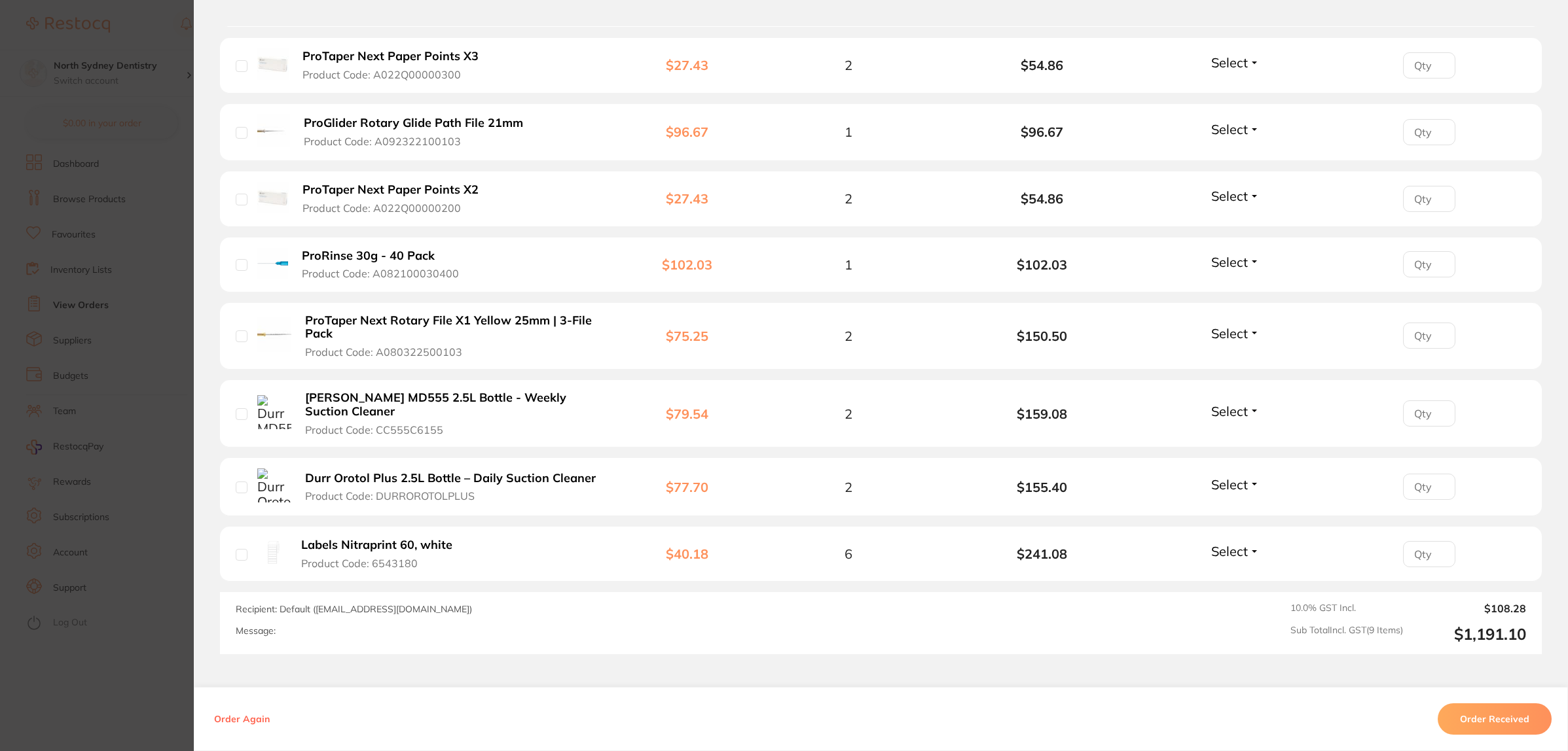
click at [79, 337] on section "Order ID: Restocq- 92258 Linked Order Order Information Accepted Order Order Da…" at bounding box center [784, 375] width 1568 height 751
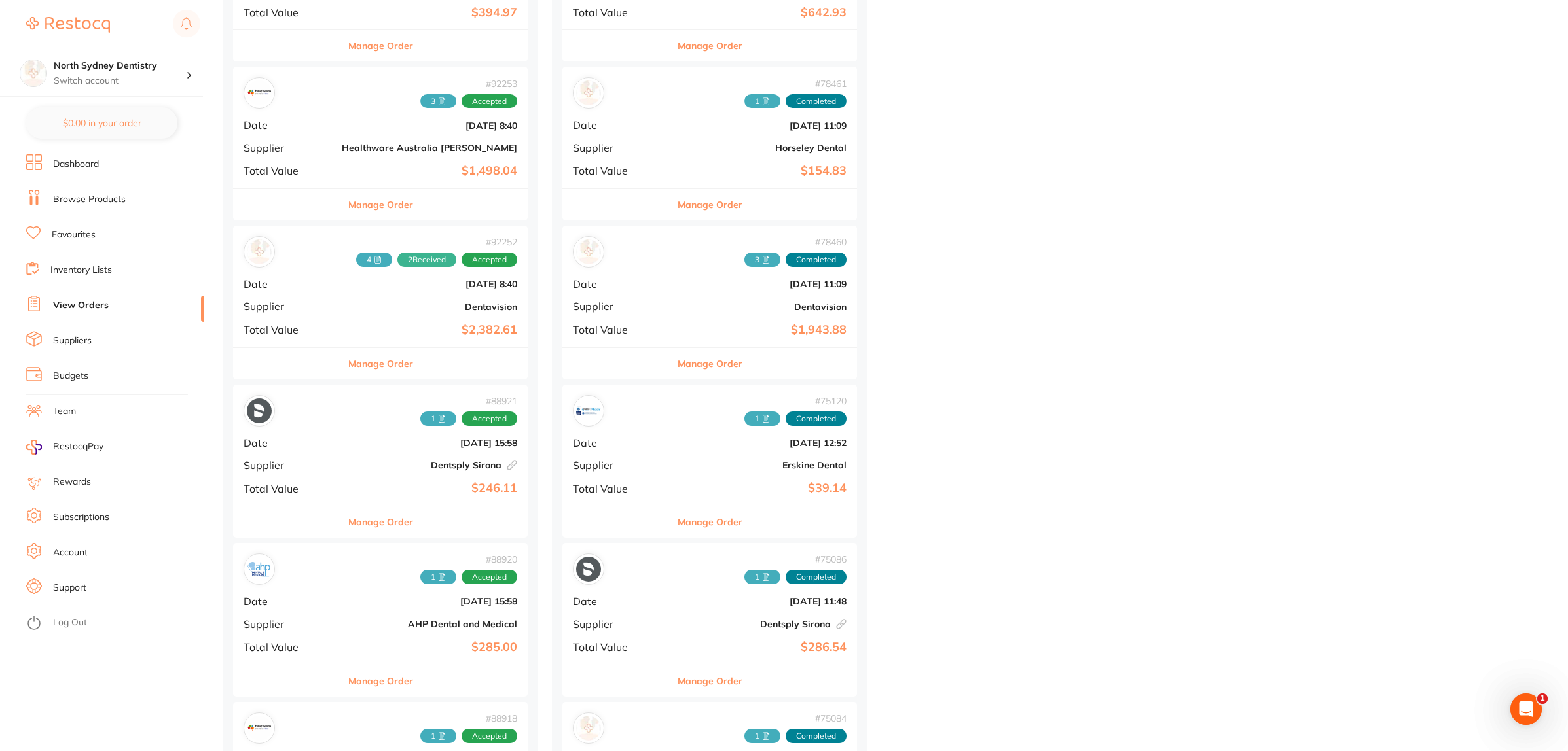
scroll to position [1554, 0]
